Goal: Task Accomplishment & Management: Use online tool/utility

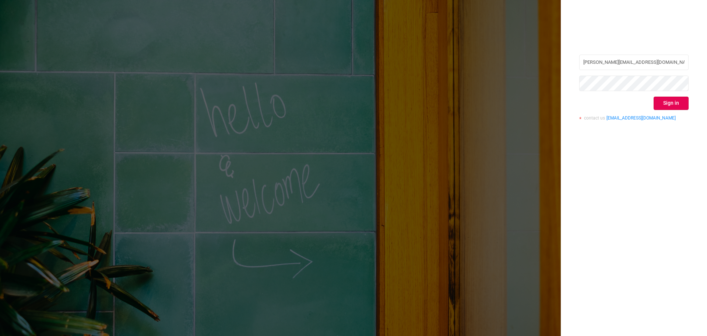
click at [683, 105] on button "Sign in" at bounding box center [671, 103] width 35 height 13
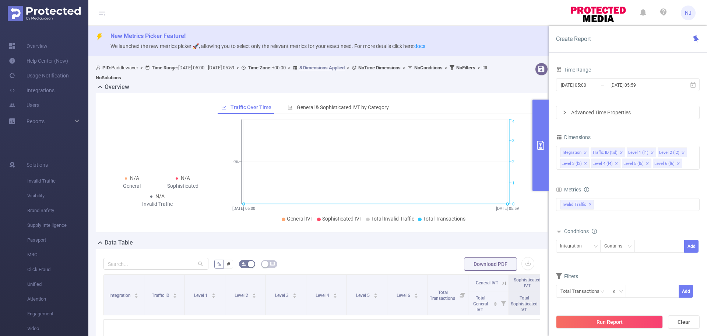
click at [675, 184] on div "Metrics" at bounding box center [628, 190] width 144 height 12
click at [594, 82] on input "[DATE] 05:00" at bounding box center [590, 85] width 60 height 10
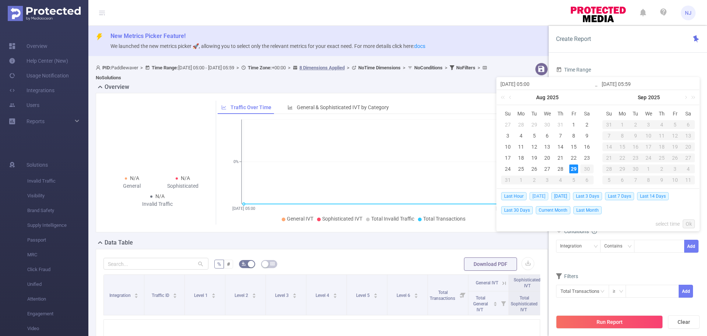
click at [540, 198] on span "[DATE]" at bounding box center [539, 196] width 19 height 8
type input "[DATE] 00:00"
type input "[DATE] 23:59"
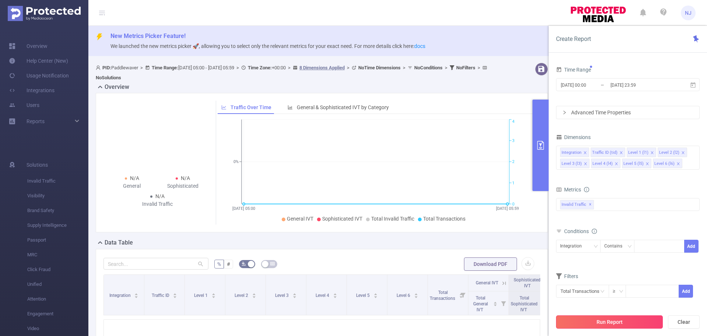
click at [630, 325] on button "Run Report" at bounding box center [609, 321] width 107 height 13
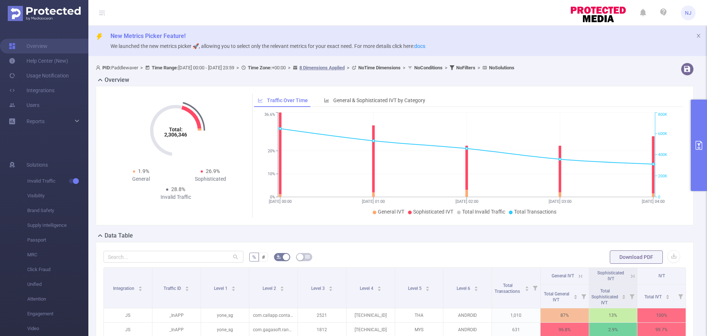
click at [669, 237] on div "Data Table" at bounding box center [398, 236] width 604 height 10
click at [702, 174] on button "primary" at bounding box center [699, 144] width 16 height 91
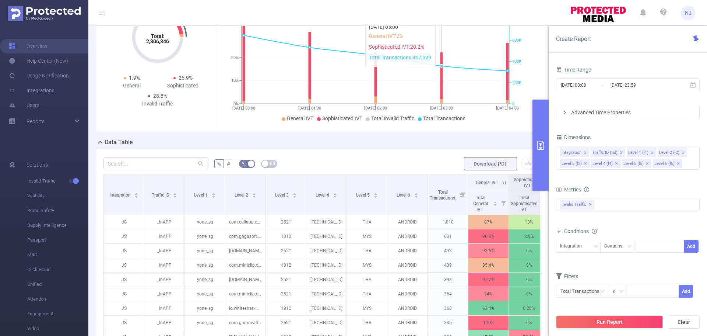
scroll to position [111, 0]
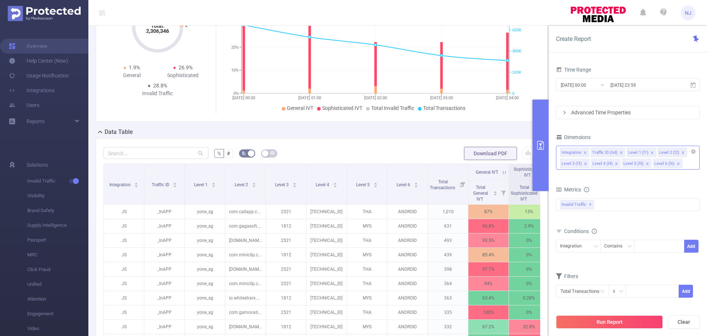
click at [615, 164] on icon "icon: close" at bounding box center [617, 164] width 4 height 4
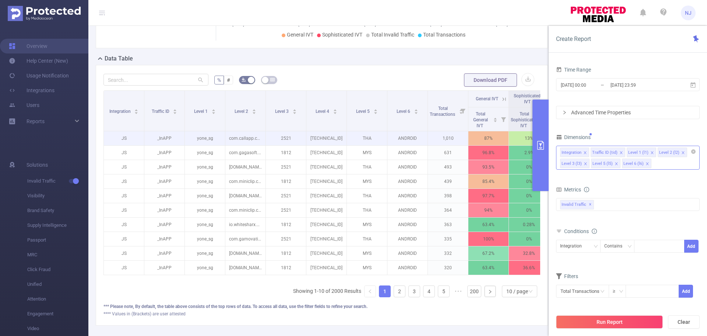
scroll to position [184, 0]
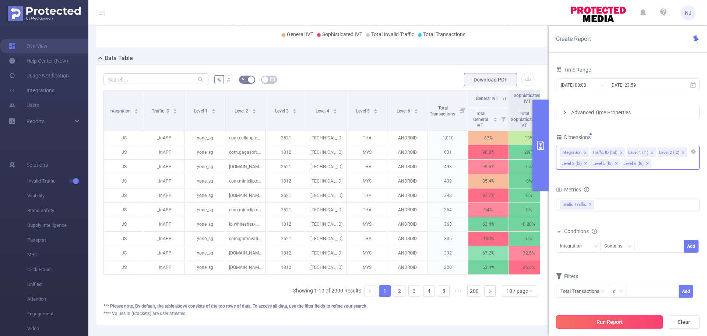
click at [591, 323] on button "Run Report" at bounding box center [609, 321] width 107 height 13
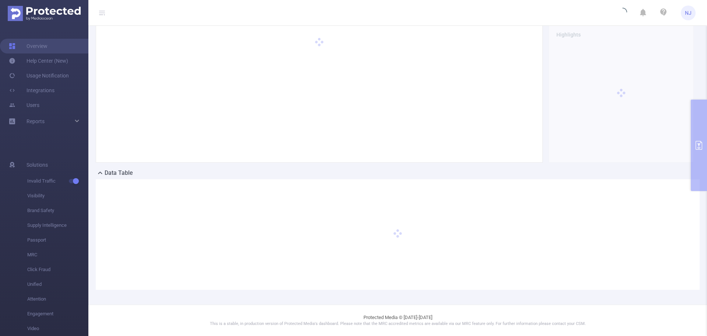
scroll to position [63, 0]
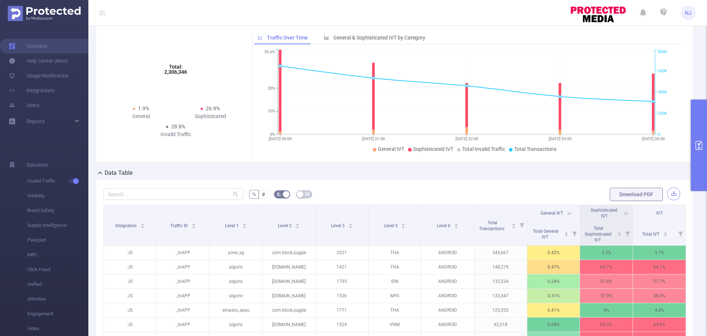
click at [668, 196] on button "button" at bounding box center [674, 193] width 13 height 13
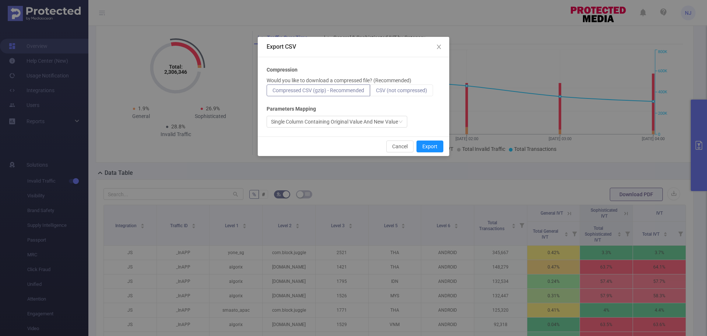
click at [402, 92] on span "CSV (not compressed)" at bounding box center [401, 90] width 51 height 6
click at [376, 92] on input "CSV (not compressed)" at bounding box center [376, 92] width 0 height 0
click at [433, 149] on button "Export" at bounding box center [430, 146] width 27 height 12
